Goal: Task Accomplishment & Management: Manage account settings

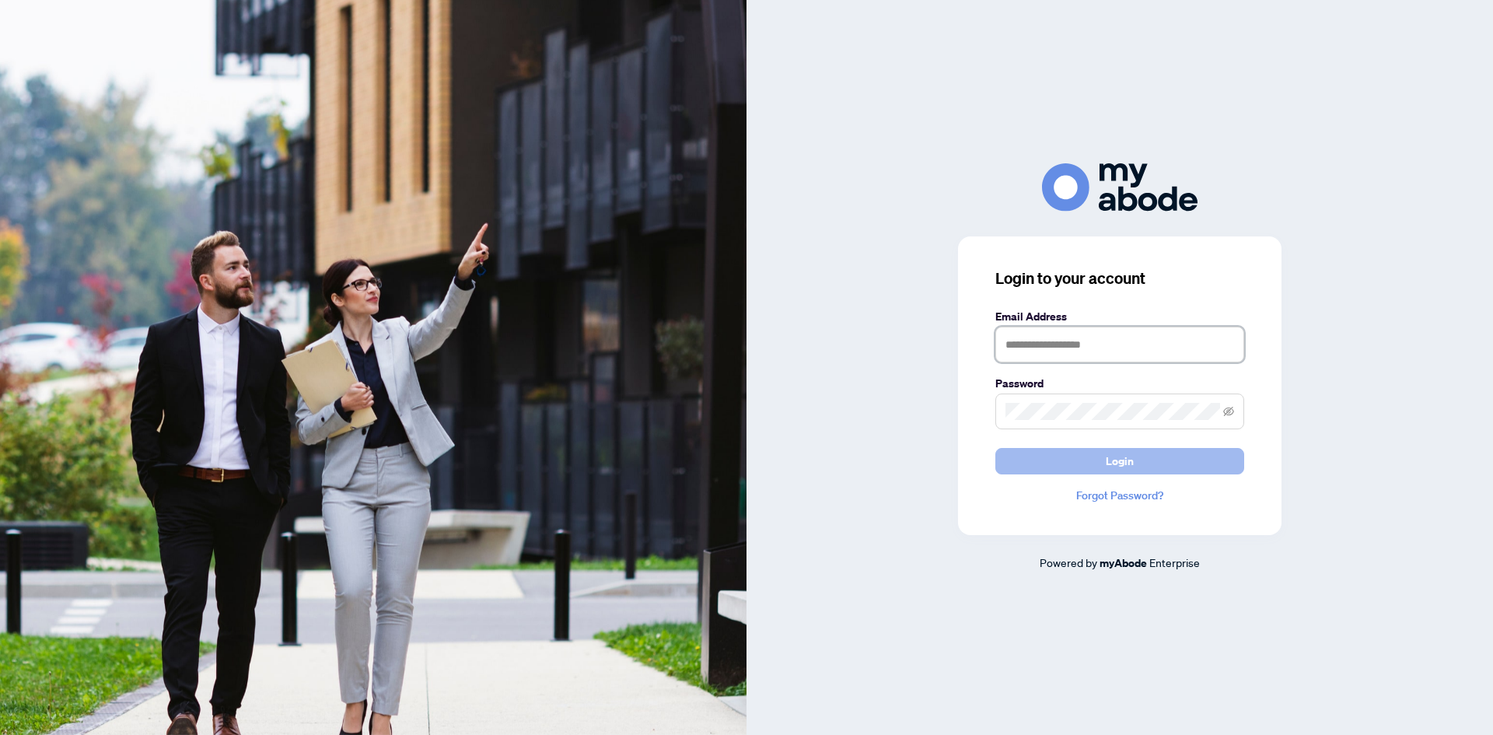
type input "**********"
click at [1130, 461] on span "Login" at bounding box center [1120, 461] width 28 height 25
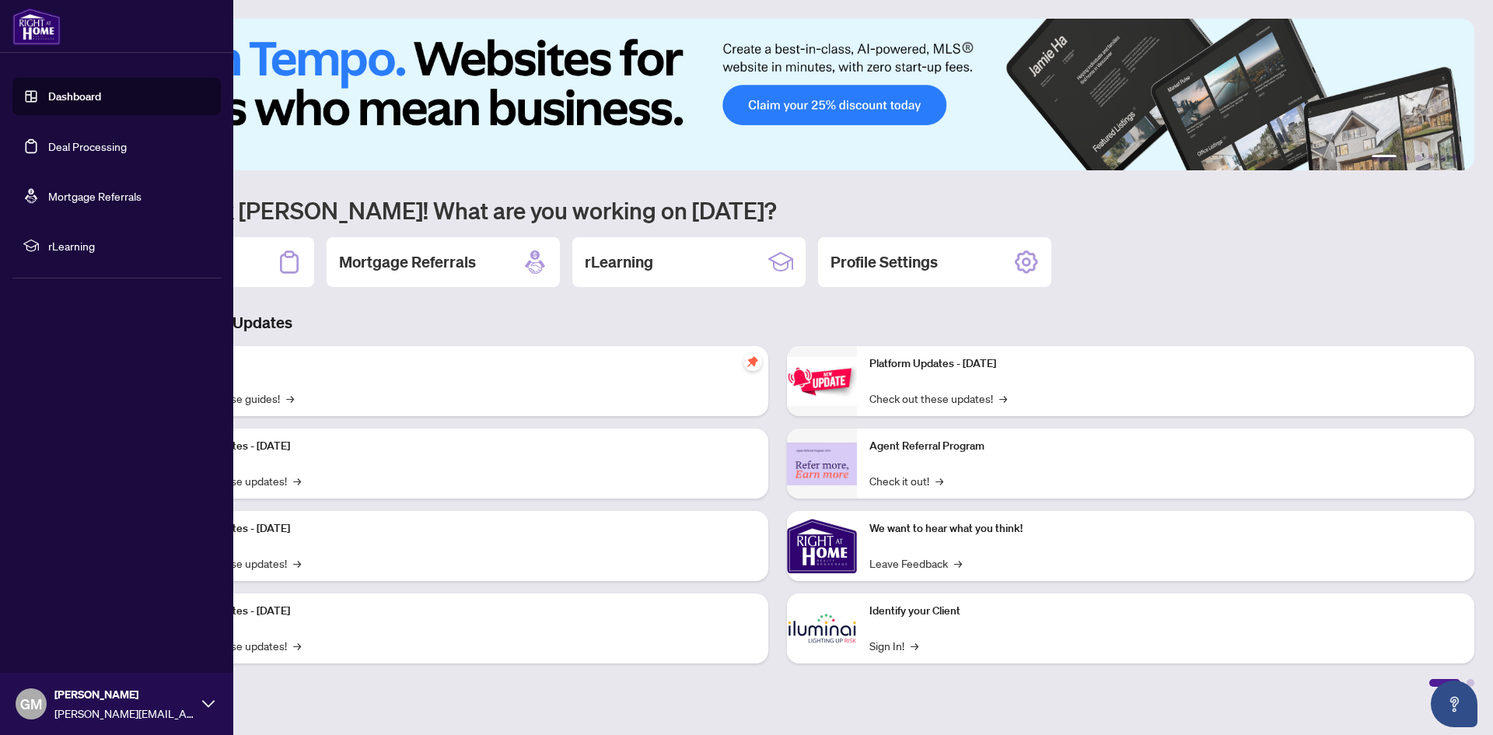
click at [103, 151] on link "Deal Processing" at bounding box center [87, 146] width 79 height 14
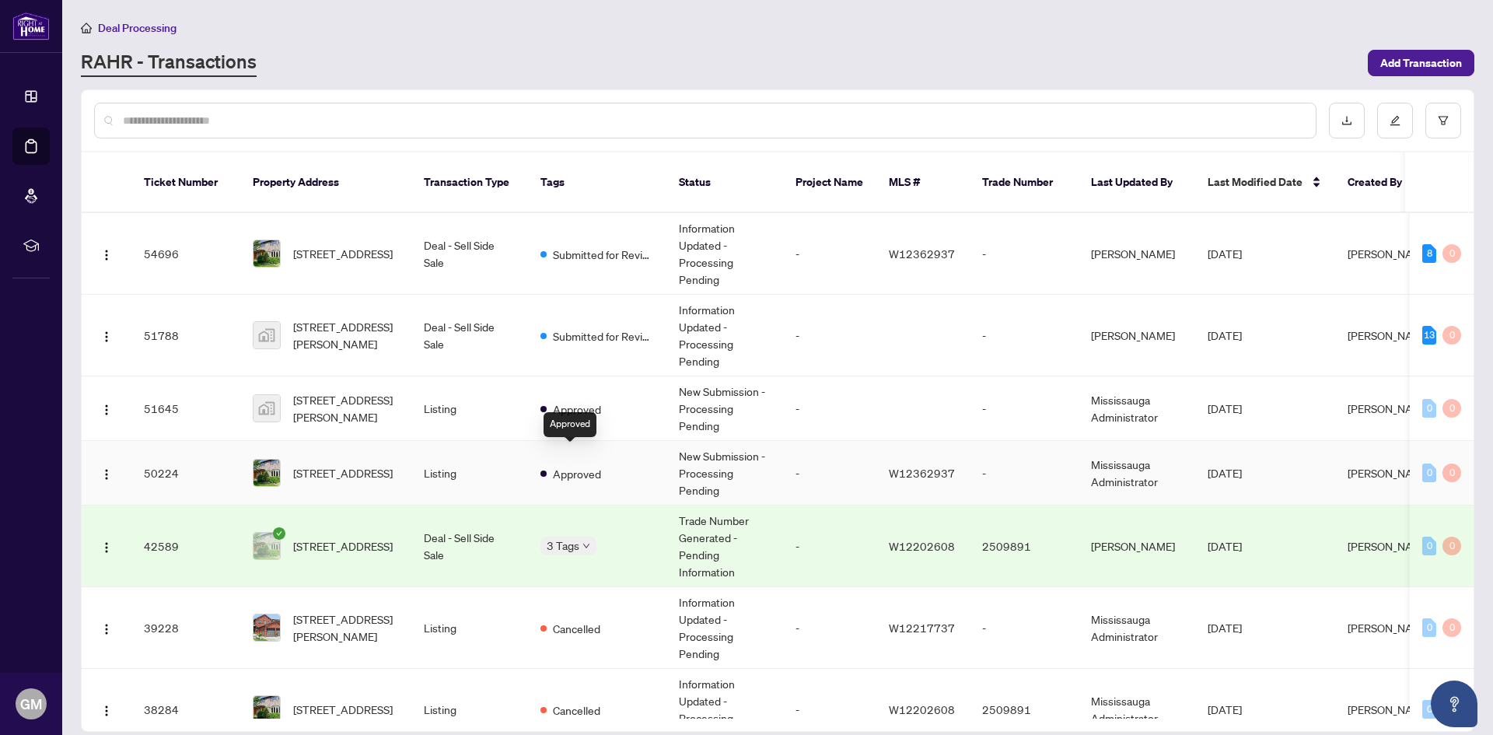
click at [579, 465] on span "Approved" at bounding box center [577, 473] width 48 height 17
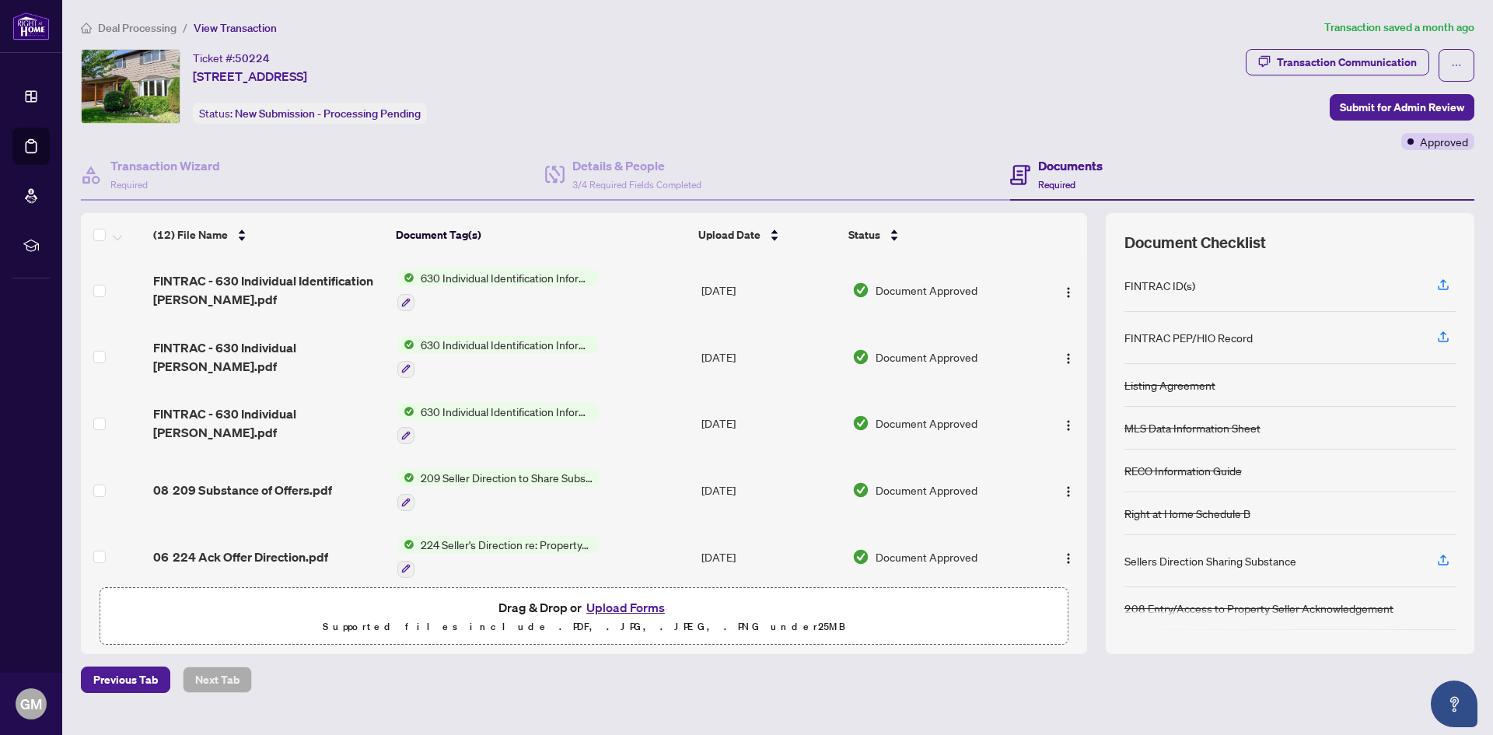
click at [525, 275] on span "630 Individual Identification Information Record" at bounding box center [506, 277] width 184 height 17
click at [470, 355] on span "630 Individual Identification Information Record" at bounding box center [505, 362] width 232 height 34
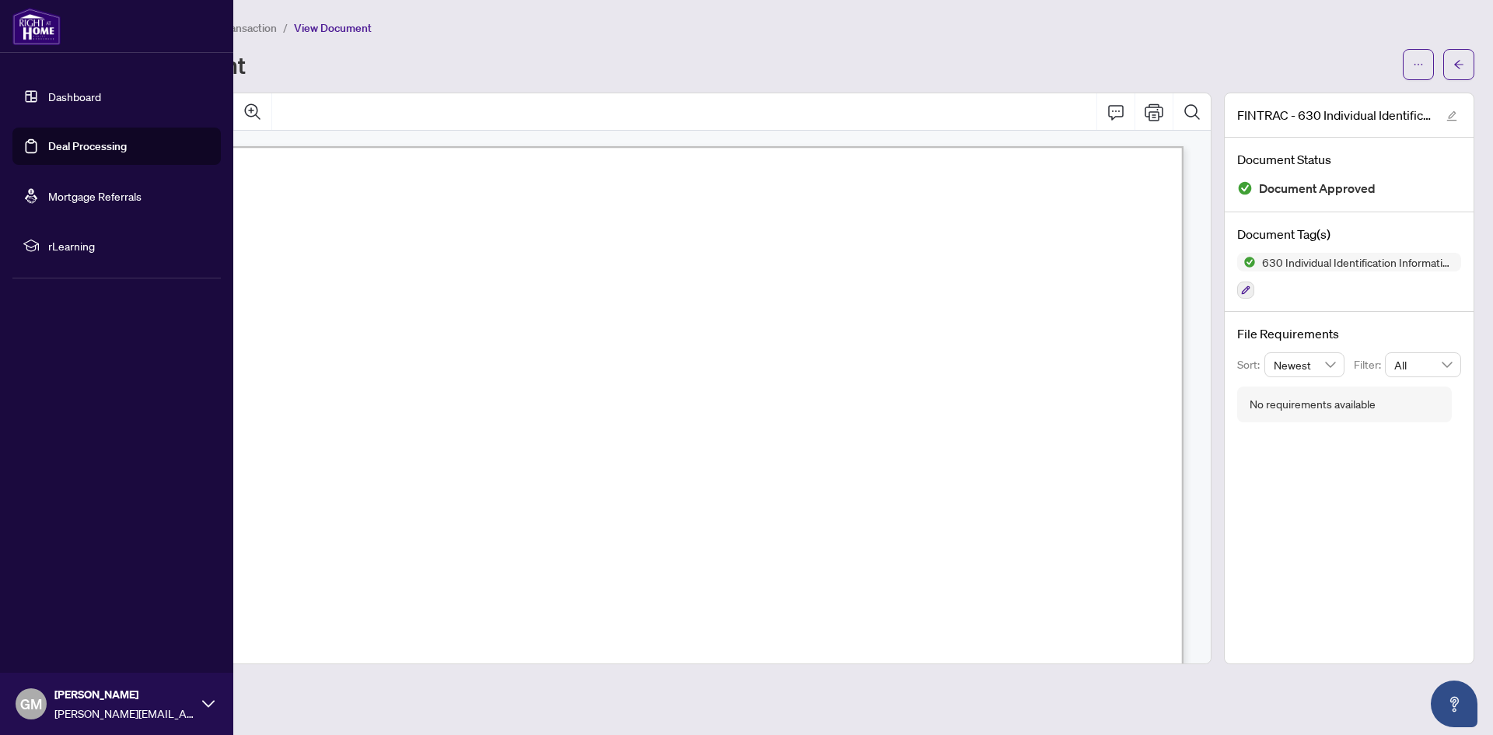
click at [89, 96] on link "Dashboard" at bounding box center [74, 96] width 53 height 14
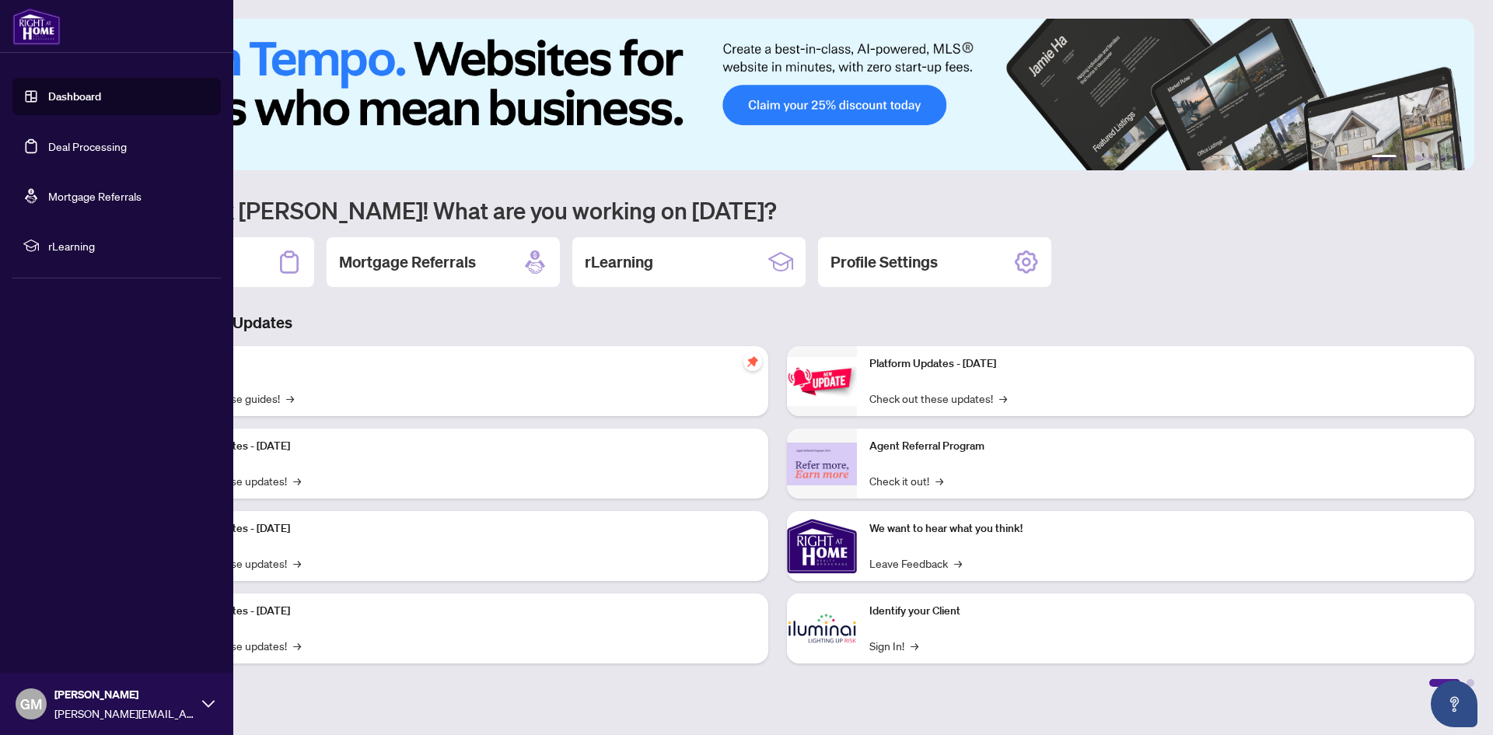
click at [84, 102] on link "Dashboard" at bounding box center [74, 96] width 53 height 14
click at [86, 141] on link "Deal Processing" at bounding box center [87, 146] width 79 height 14
